Goal: Transaction & Acquisition: Download file/media

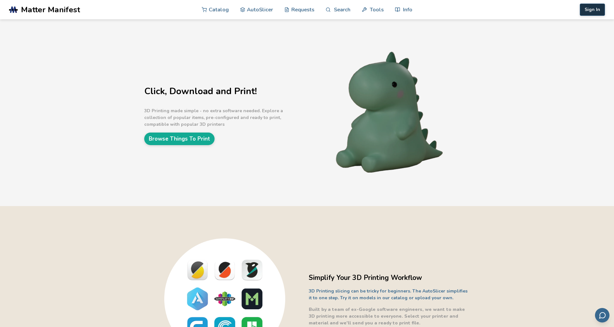
click at [593, 9] on button "Sign In" at bounding box center [592, 10] width 25 height 12
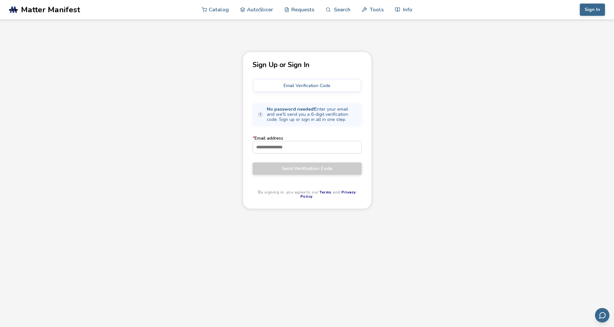
drag, startPoint x: 483, startPoint y: 101, endPoint x: 520, endPoint y: 66, distance: 50.2
click at [483, 100] on div "Sign Up or Sign In Email Verification Code No password needed! Enter your email…" at bounding box center [307, 206] width 614 height 309
click at [259, 7] on link "AutoSlicer" at bounding box center [256, 9] width 33 height 19
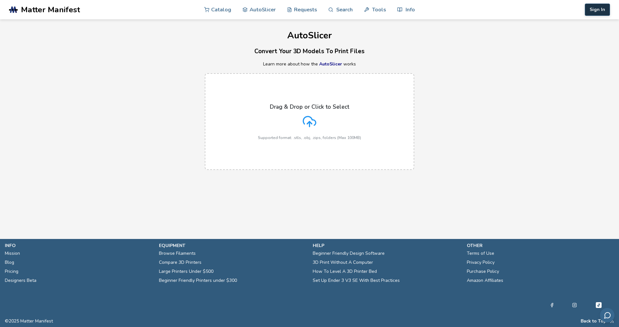
click at [593, 9] on button "Sign In" at bounding box center [597, 10] width 25 height 12
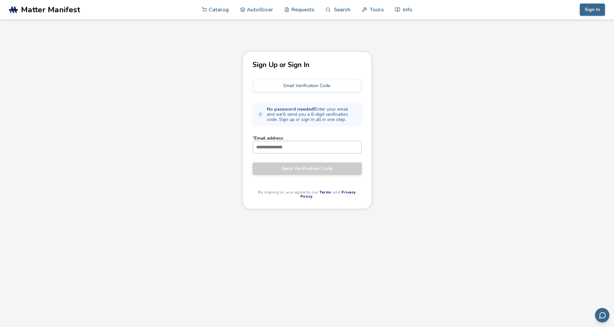
click at [285, 145] on input "* Email address" at bounding box center [307, 147] width 108 height 12
type input "**********"
click at [287, 170] on span "Send Verification Code" at bounding box center [306, 168] width 99 height 5
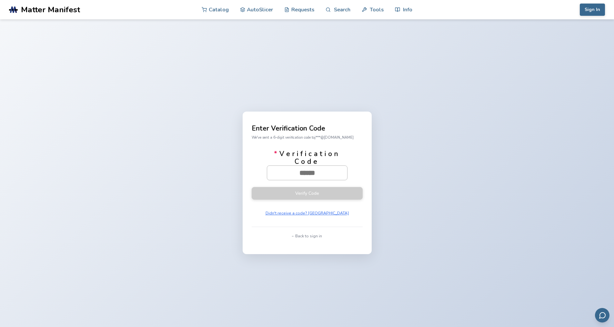
click at [294, 176] on input "* Verification Code" at bounding box center [307, 173] width 80 height 14
click at [285, 170] on input "* Verification Code" at bounding box center [307, 173] width 80 height 14
type input "*"
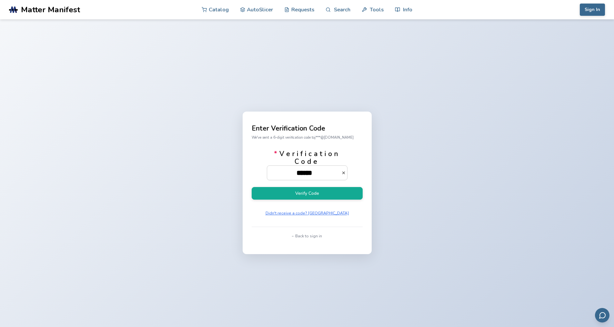
type input "******"
click at [252, 187] on button "Verify Code" at bounding box center [307, 193] width 111 height 13
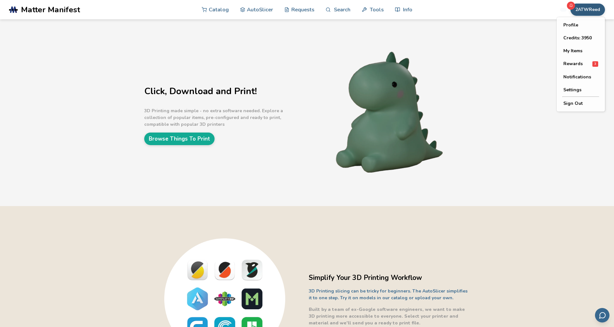
click at [585, 5] on button "2ATWReed" at bounding box center [587, 10] width 35 height 12
click at [571, 65] on span "Rewards" at bounding box center [572, 63] width 19 height 5
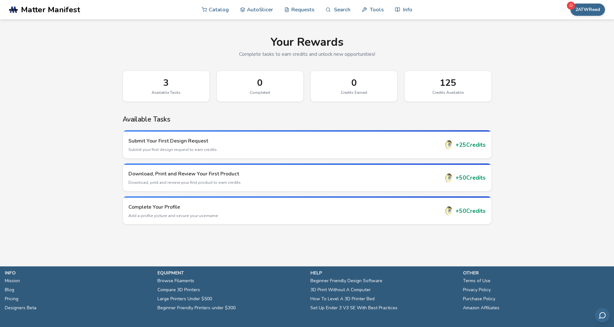
click at [191, 37] on h1 "Your Rewards" at bounding box center [307, 42] width 369 height 13
click at [259, 8] on link "AutoSlicer" at bounding box center [256, 9] width 33 height 19
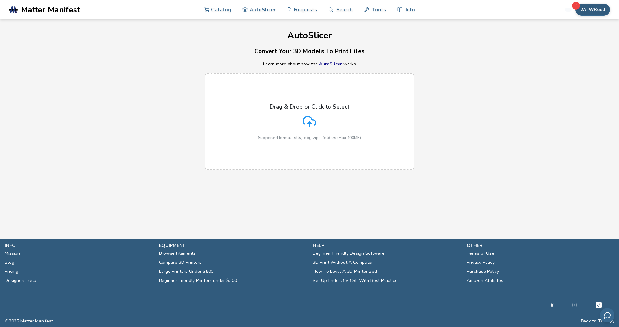
click at [592, 8] on button "2ATWReed" at bounding box center [593, 10] width 35 height 12
click at [577, 52] on button "My Items" at bounding box center [586, 51] width 45 height 13
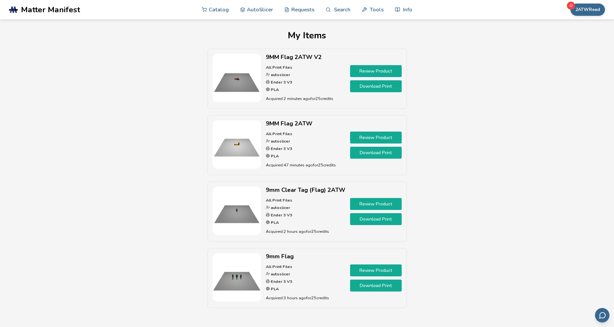
drag, startPoint x: 182, startPoint y: 149, endPoint x: 181, endPoint y: 113, distance: 36.2
drag, startPoint x: 181, startPoint y: 113, endPoint x: 153, endPoint y: 83, distance: 40.4
click at [153, 83] on div "9MM Flag 2ATW V2 All Print Files autoslicer Ender 3 V3 PLA Acquired: 2 minutes …" at bounding box center [307, 182] width 556 height 266
click at [241, 83] on img at bounding box center [237, 78] width 48 height 48
click at [371, 69] on link "Review Product" at bounding box center [376, 71] width 52 height 12
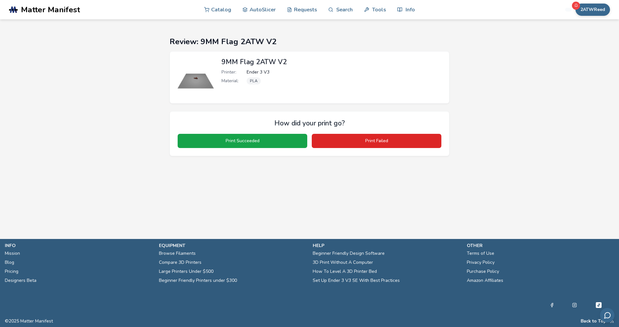
click at [526, 87] on section "Review: 9MM Flag 2ATW V2 9MM Flag 2ATW V2 Printer: Ender 3 V3 Material: PLA How…" at bounding box center [309, 96] width 581 height 155
click at [105, 124] on section "Review: 9MM Flag 2ATW V2 9MM Flag 2ATW V2 Printer: Ender 3 V3 Material: PLA How…" at bounding box center [309, 96] width 581 height 155
click at [594, 10] on button "2ATWReed" at bounding box center [593, 10] width 35 height 12
click at [578, 53] on button "My Items" at bounding box center [586, 51] width 45 height 13
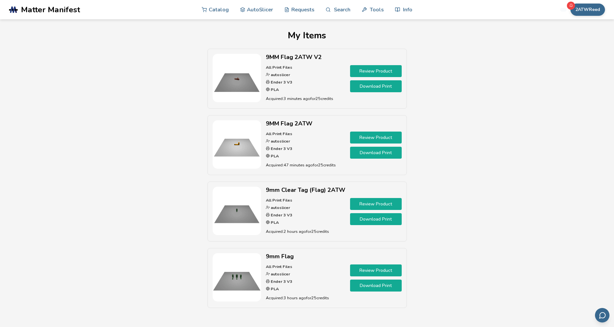
click at [381, 86] on link "Download Print" at bounding box center [376, 86] width 52 height 12
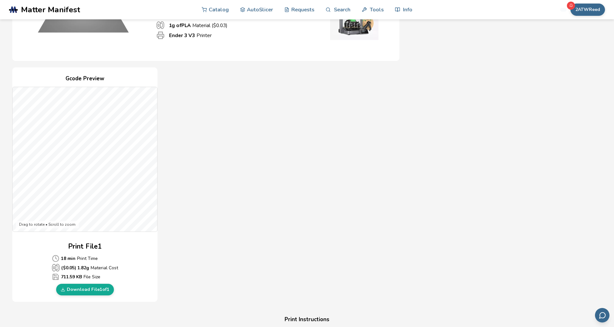
scroll to position [129, 0]
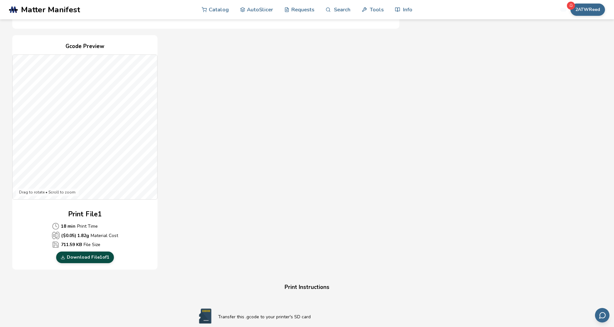
click at [81, 258] on link "Download File 1 of 1" at bounding box center [85, 258] width 58 height 12
click at [54, 193] on div "Drag to rotate • Scroll to zoom" at bounding box center [47, 193] width 63 height 8
